Goal: Task Accomplishment & Management: Use online tool/utility

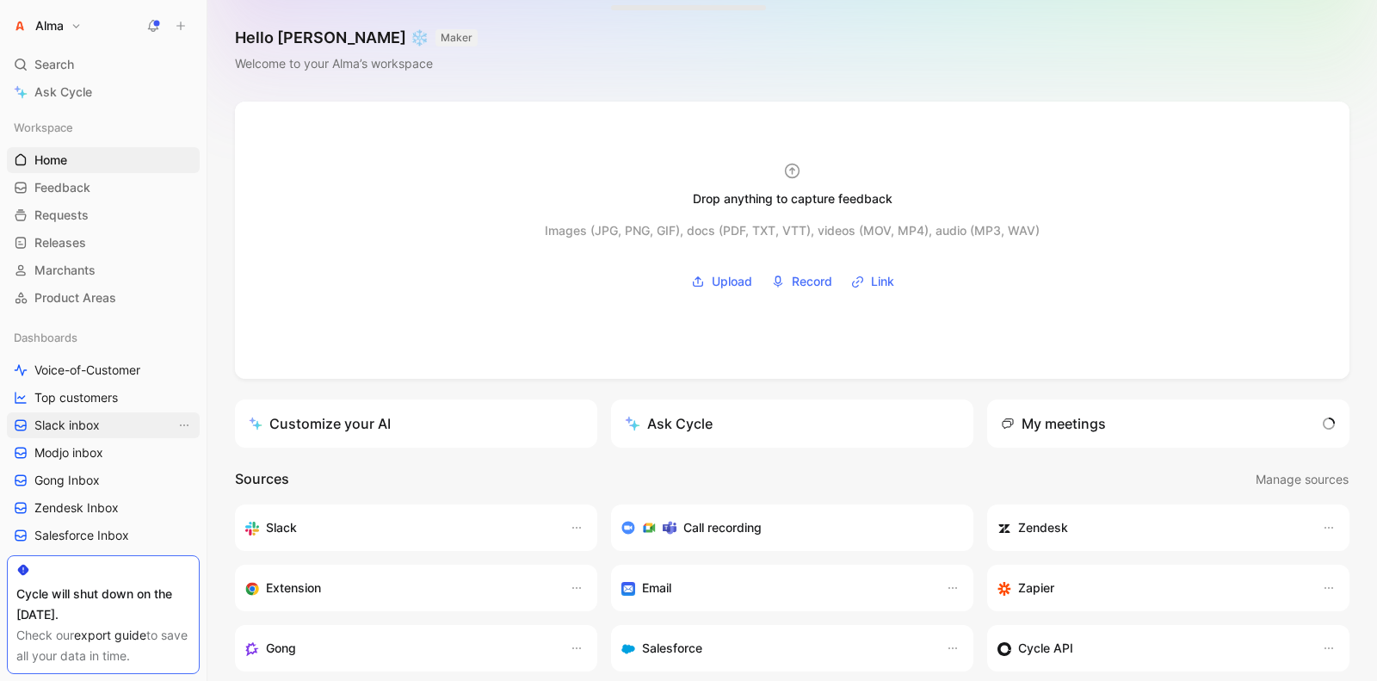
click at [92, 427] on span "Slack inbox" at bounding box center [66, 425] width 65 height 17
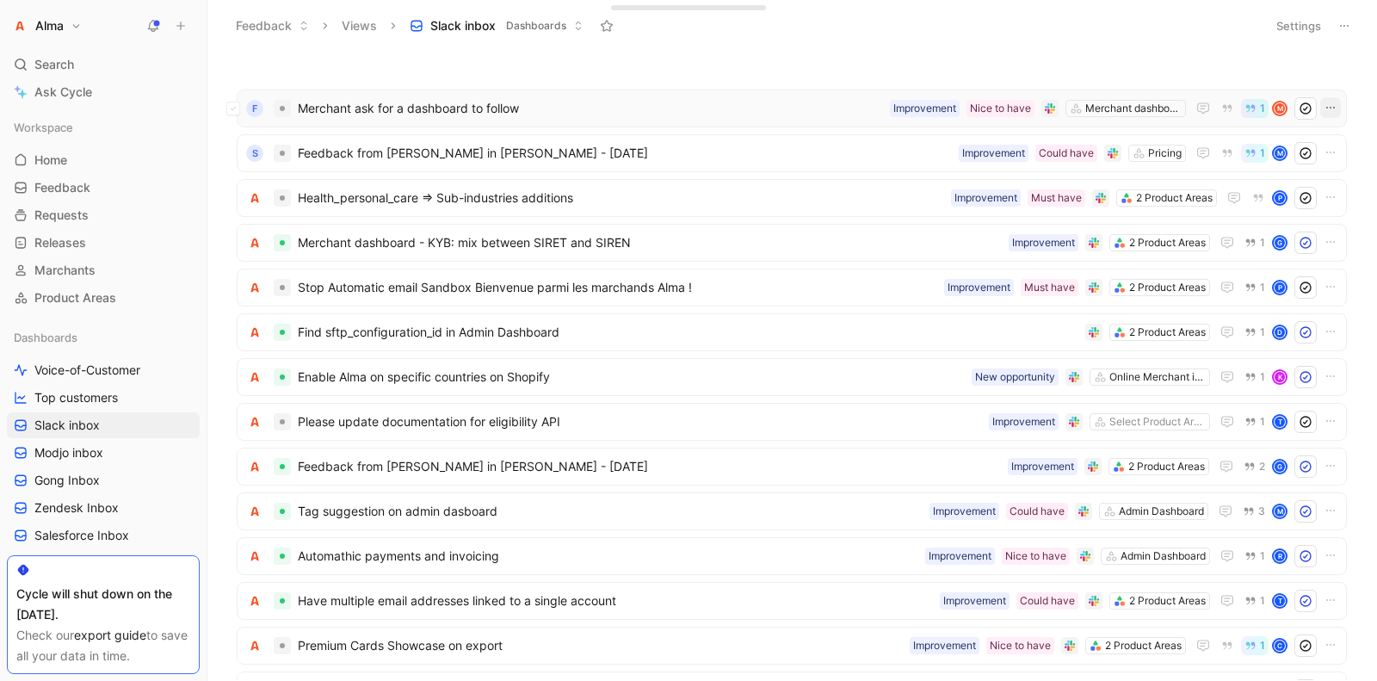
click at [1331, 115] on button "button" at bounding box center [1331, 107] width 21 height 21
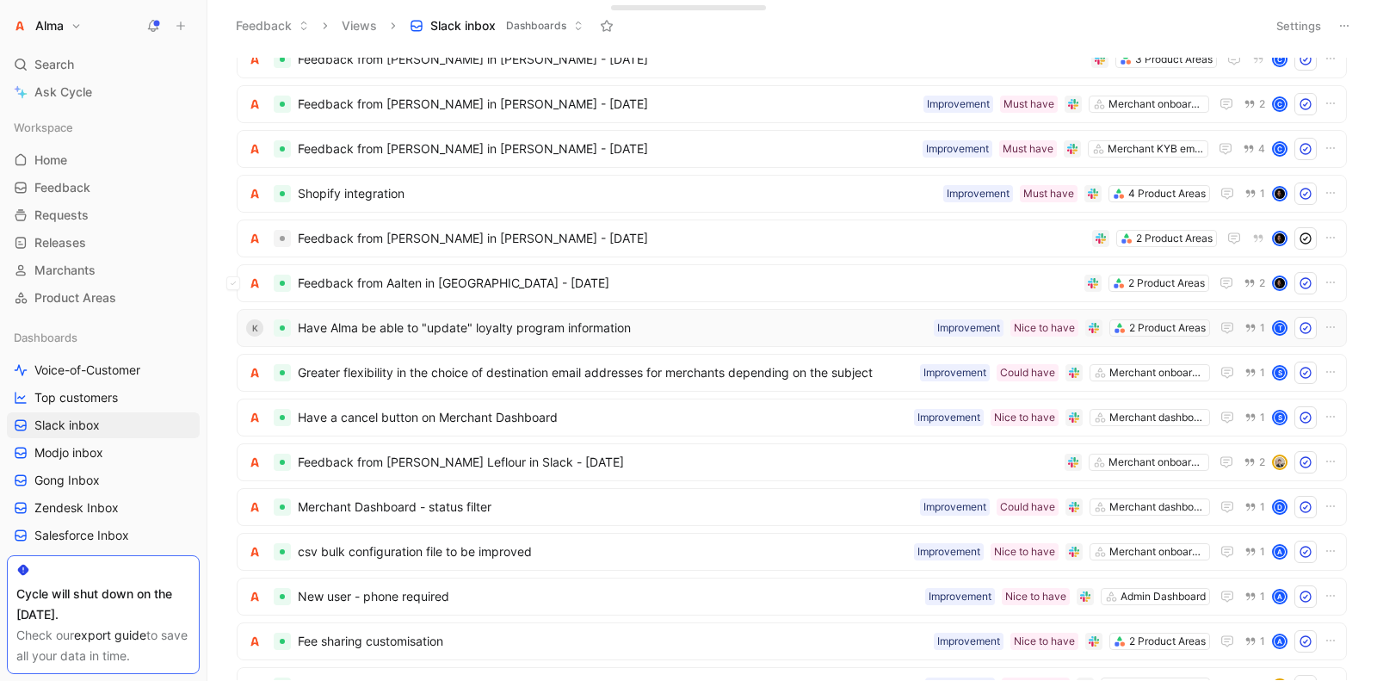
scroll to position [1116, 0]
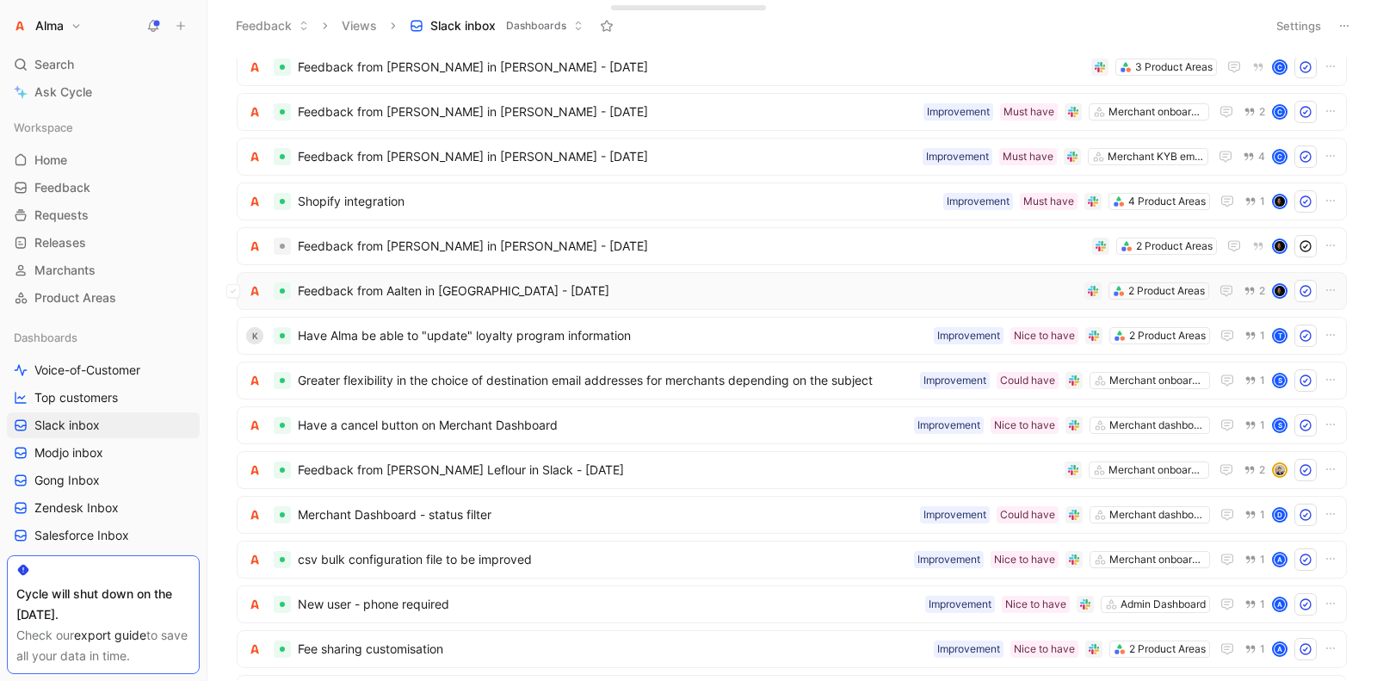
click at [488, 285] on span "Feedback from Aalten in [GEOGRAPHIC_DATA] - [DATE]" at bounding box center [688, 291] width 780 height 21
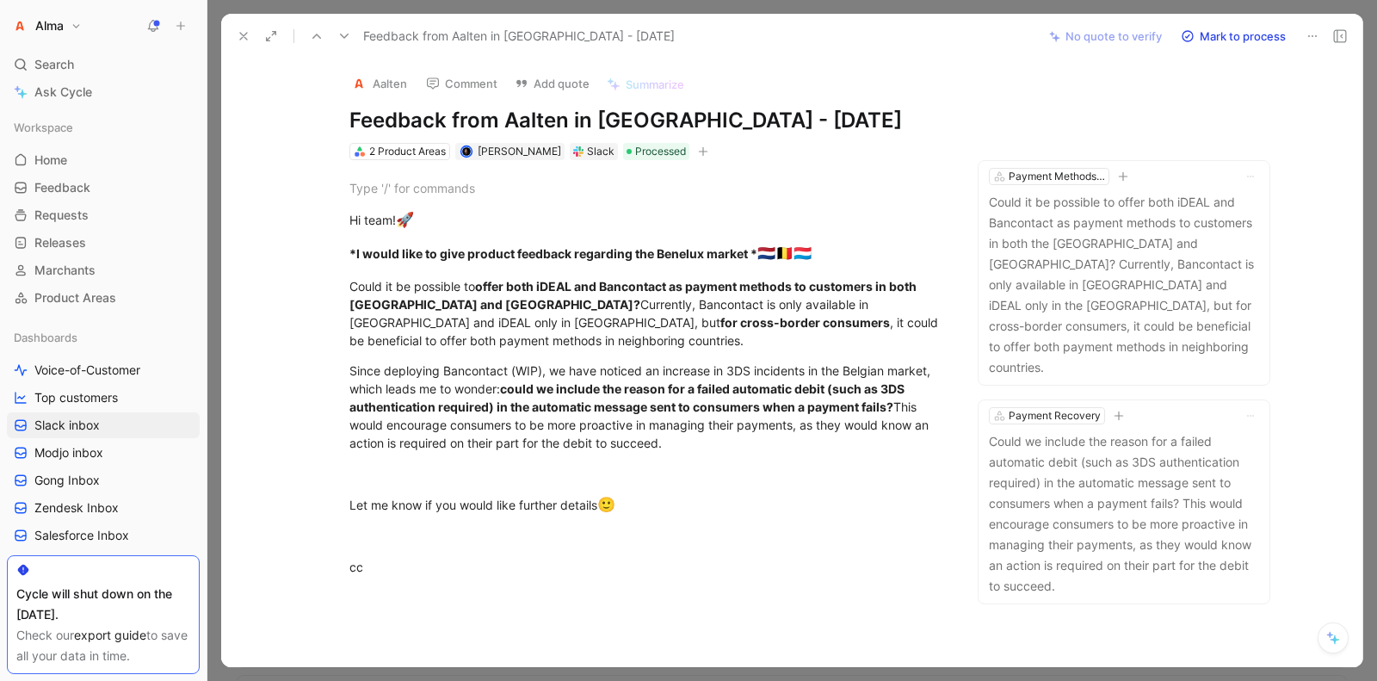
click at [249, 34] on icon at bounding box center [244, 36] width 14 height 14
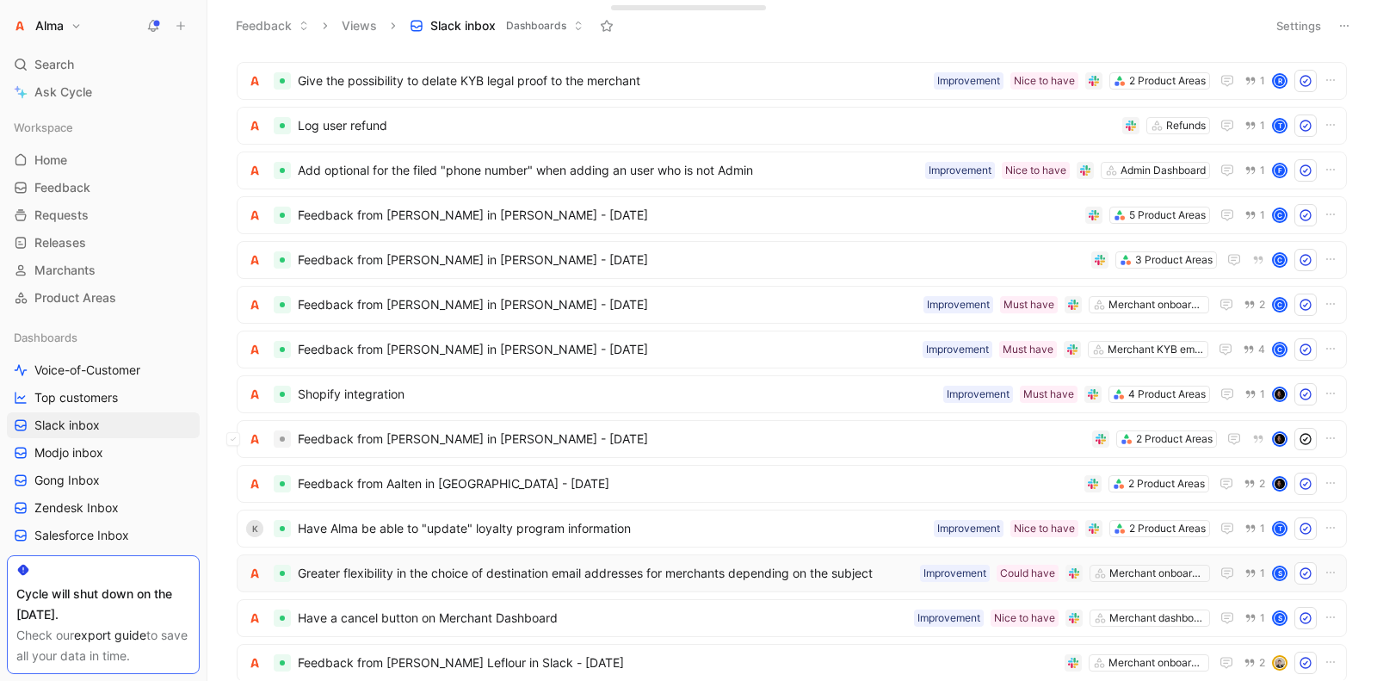
scroll to position [917, 0]
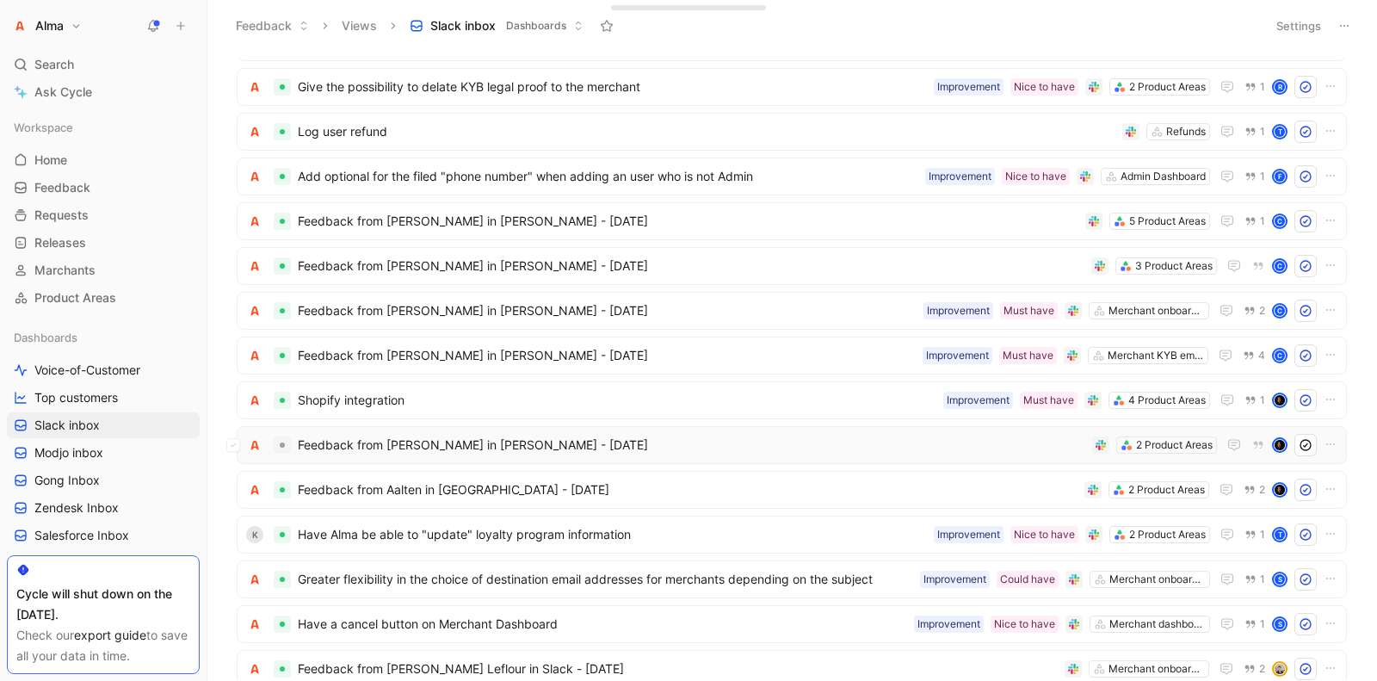
click at [421, 444] on span "Feedback from [PERSON_NAME] in [PERSON_NAME] - [DATE]" at bounding box center [692, 445] width 788 height 21
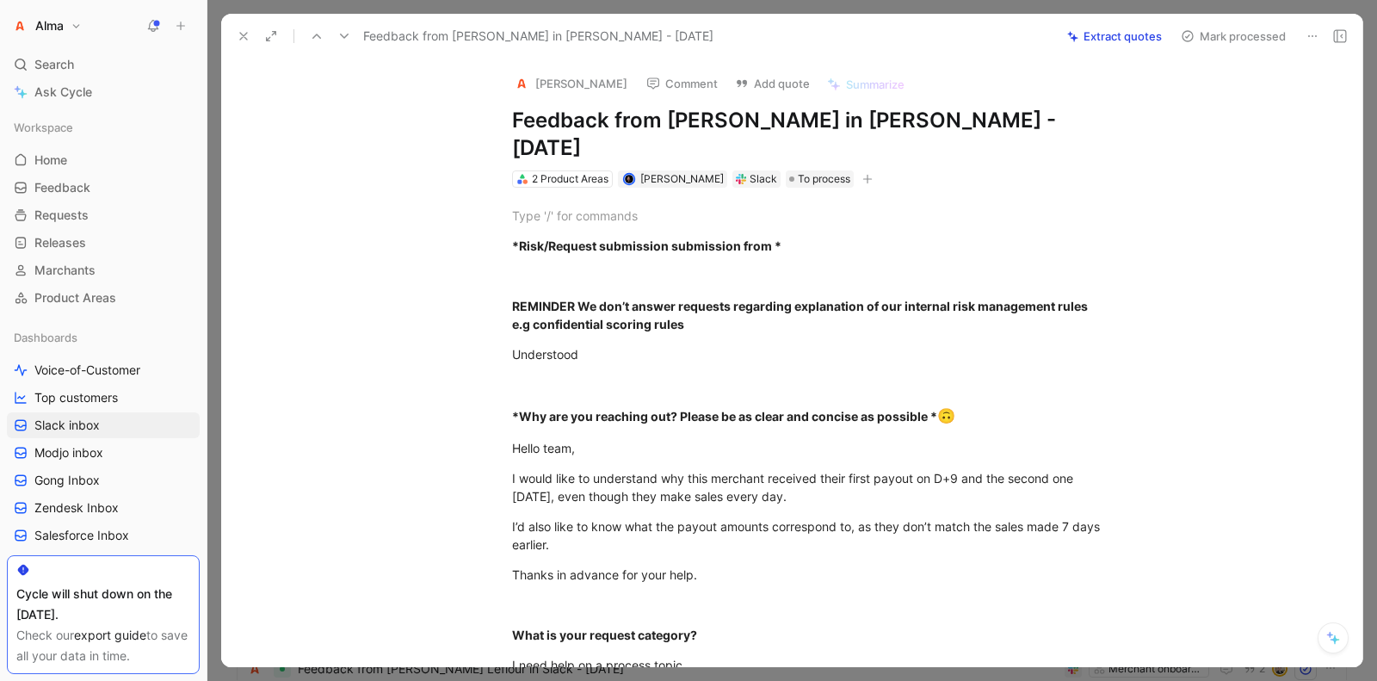
click at [238, 36] on icon at bounding box center [244, 36] width 14 height 14
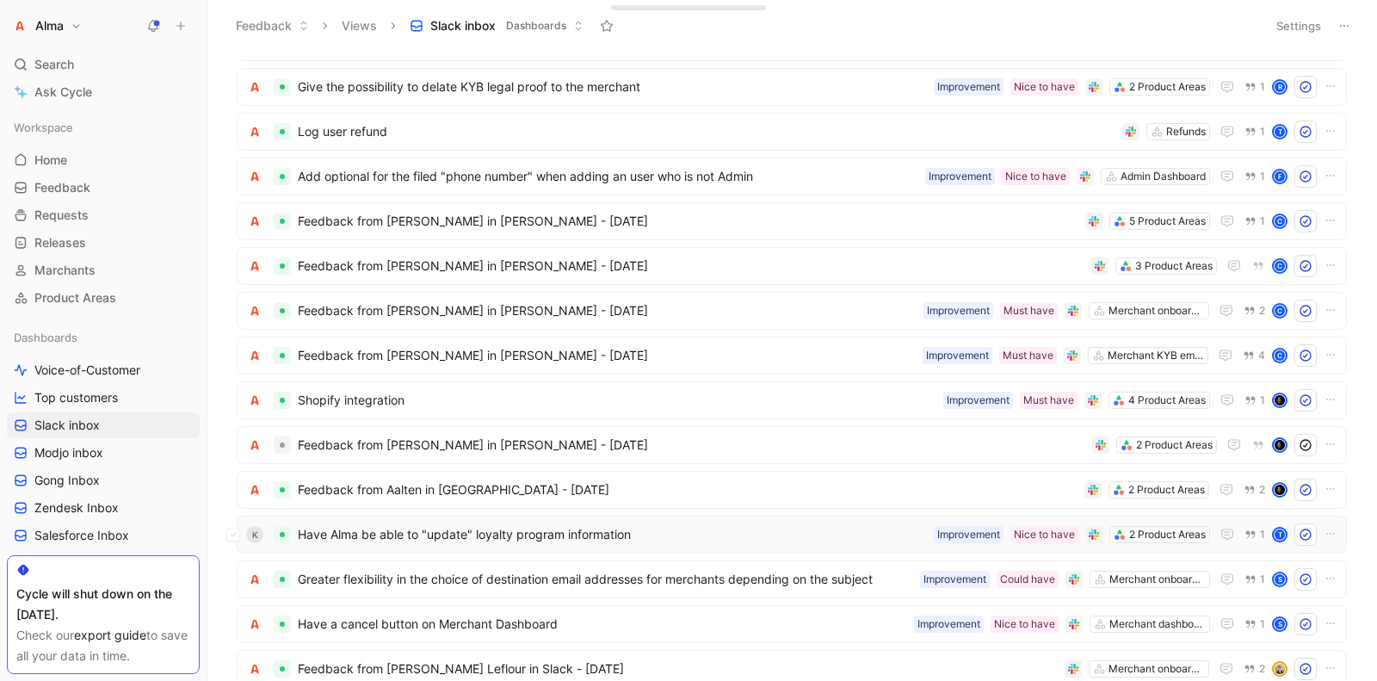
click at [512, 526] on span "Have Alma be able to "update" loyalty program information" at bounding box center [612, 534] width 629 height 21
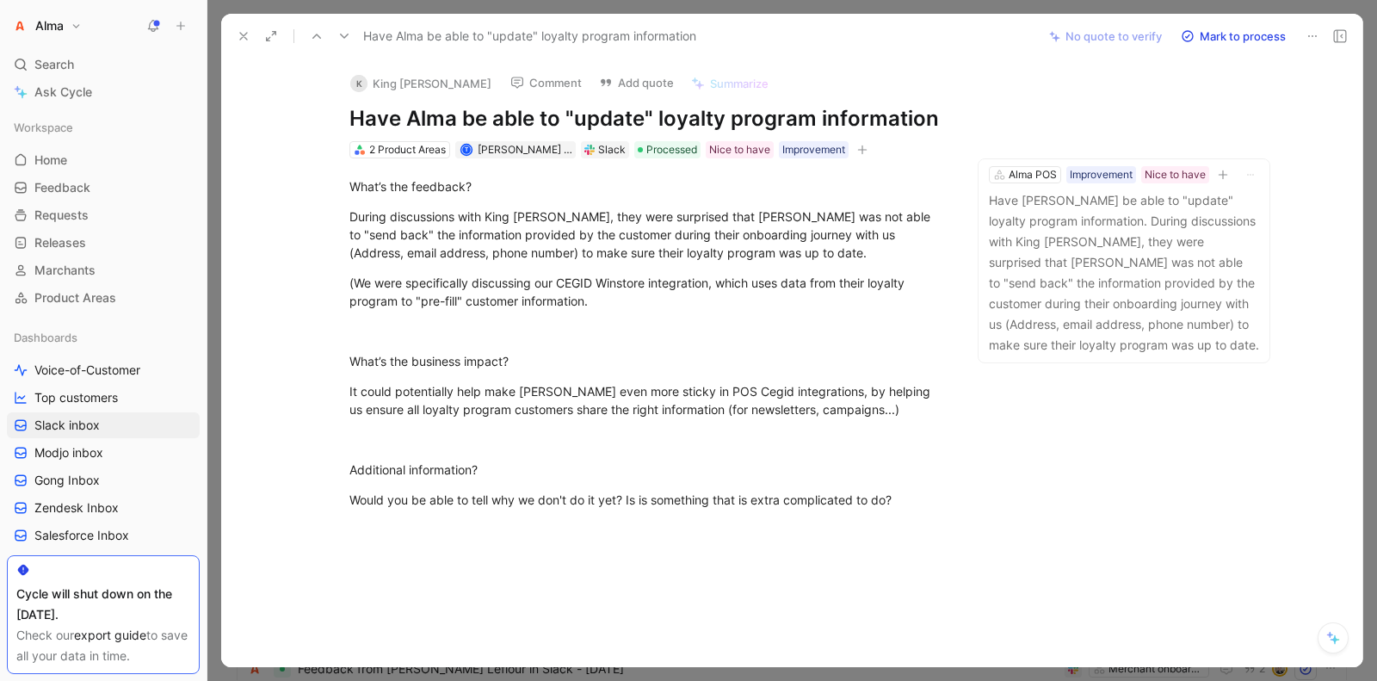
click at [245, 34] on use at bounding box center [243, 36] width 7 height 7
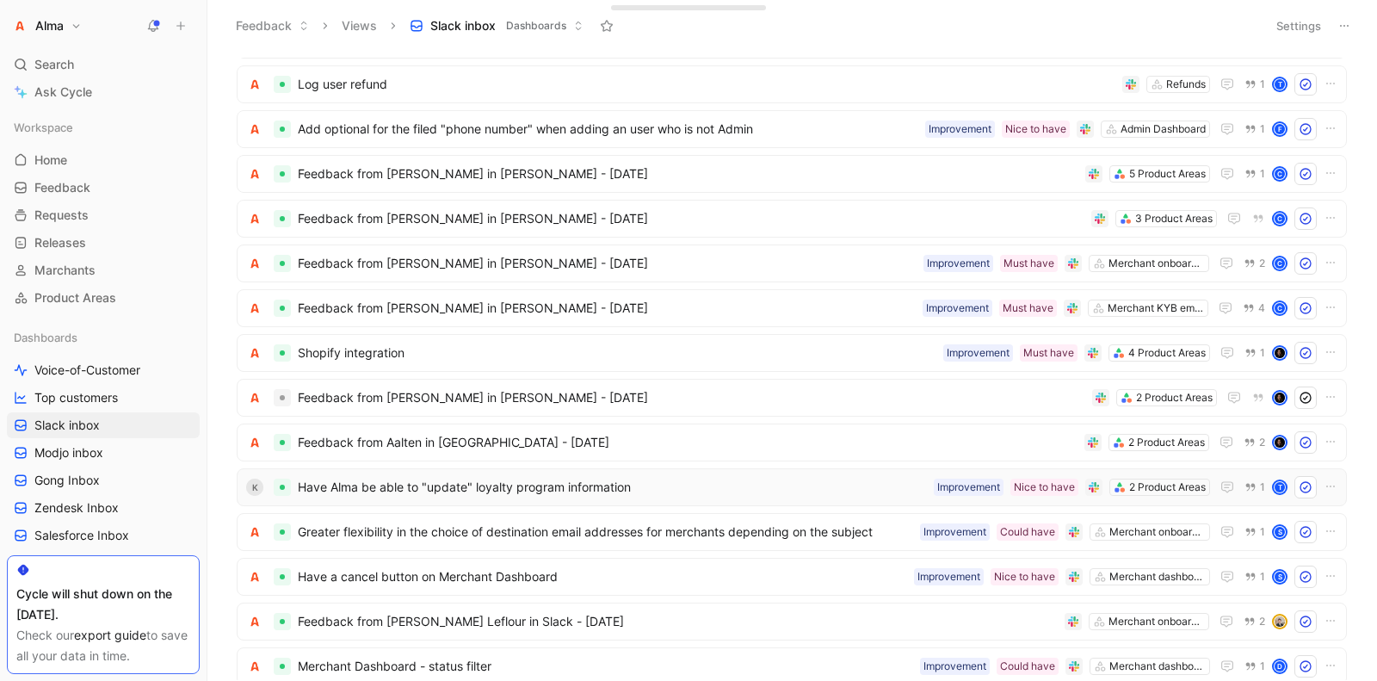
scroll to position [966, 0]
